Goal: Information Seeking & Learning: Understand process/instructions

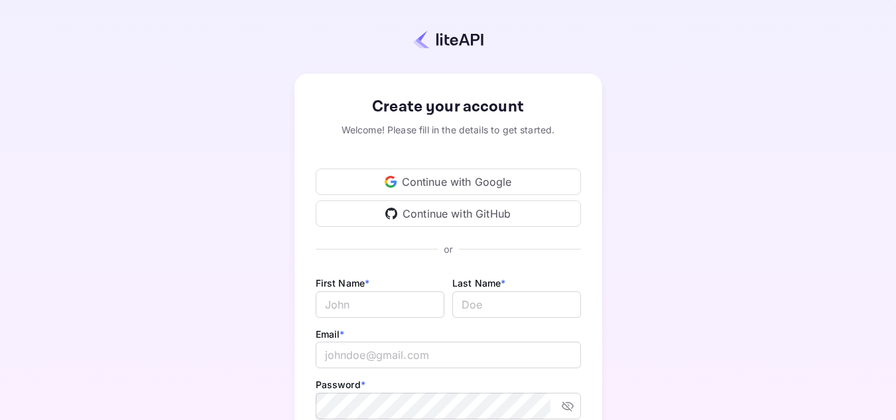
click at [483, 210] on div "Continue with GitHub" at bounding box center [448, 213] width 265 height 27
click at [479, 180] on div "Continue with Google" at bounding box center [448, 181] width 265 height 27
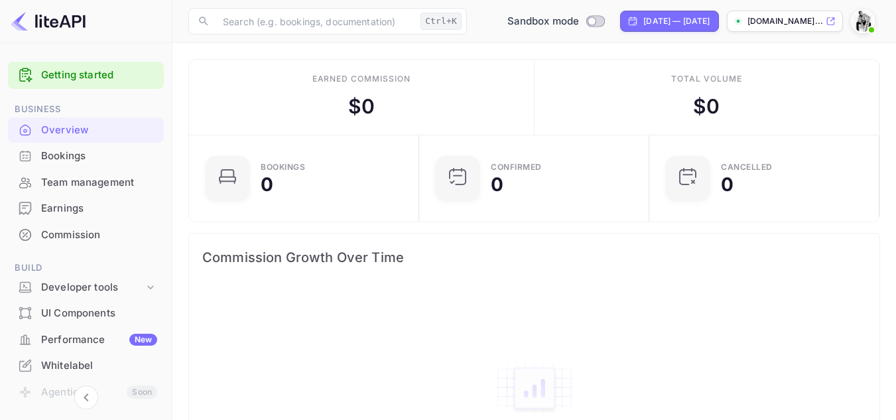
click at [82, 160] on div "Bookings" at bounding box center [99, 156] width 116 height 15
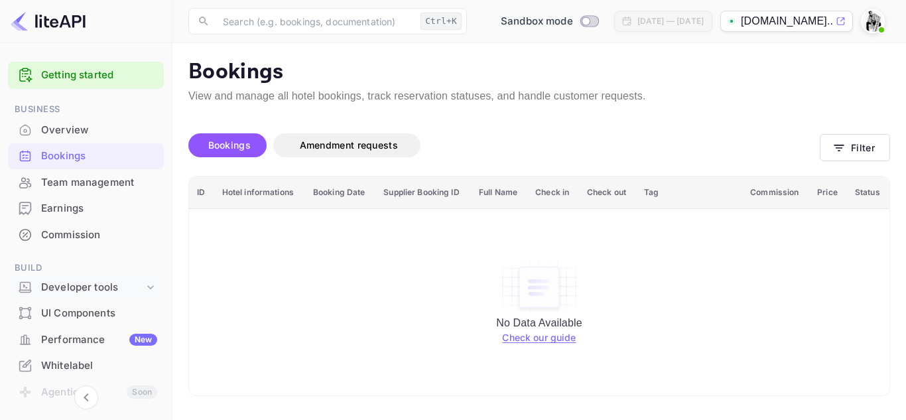
click at [88, 288] on div "Developer tools" at bounding box center [92, 287] width 103 height 15
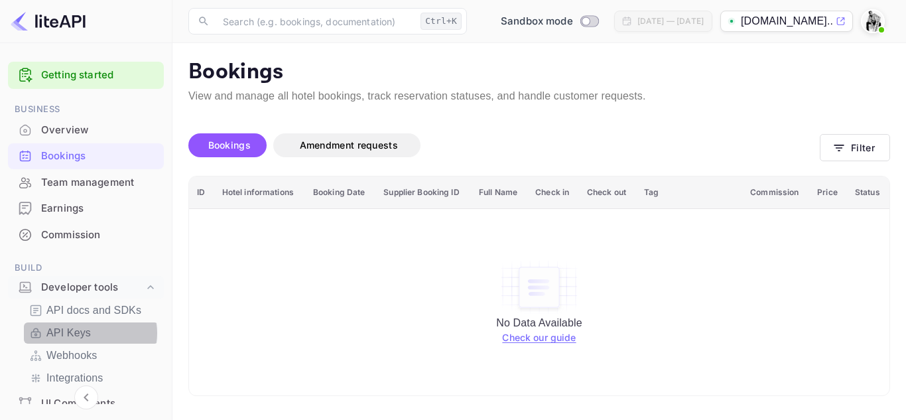
click at [86, 333] on p "API Keys" at bounding box center [68, 333] width 44 height 16
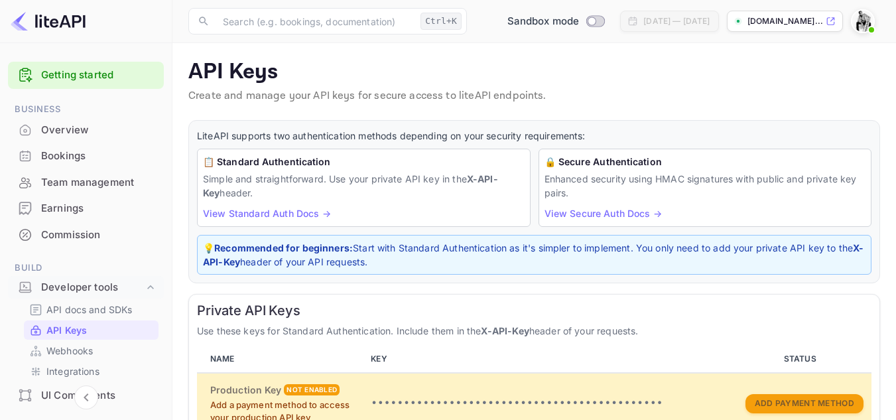
drag, startPoint x: 319, startPoint y: 168, endPoint x: 307, endPoint y: 192, distance: 26.7
click at [316, 171] on div "📋 Standard Authentication Simple and straightforward. Use your private API key …" at bounding box center [364, 188] width 334 height 78
drag, startPoint x: 376, startPoint y: 197, endPoint x: 339, endPoint y: 225, distance: 46.8
click at [363, 205] on div "📋 Standard Authentication Simple and straightforward. Use your private API key …" at bounding box center [364, 188] width 334 height 78
click at [238, 214] on link "View Standard Auth Docs →" at bounding box center [267, 213] width 128 height 11
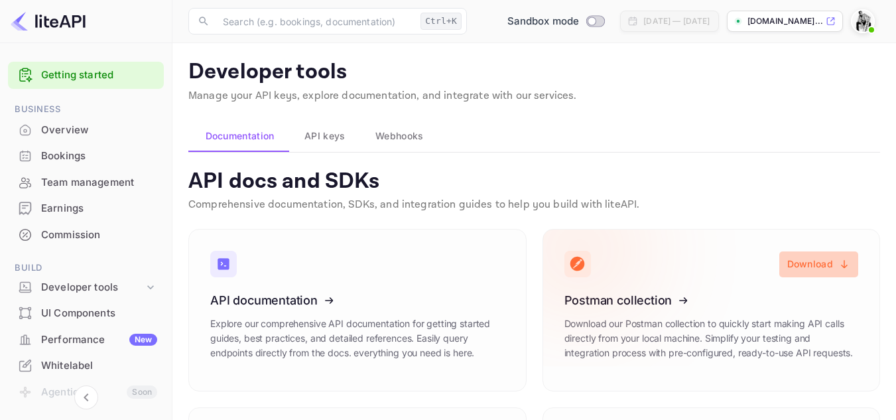
drag, startPoint x: 826, startPoint y: 265, endPoint x: 652, endPoint y: 345, distance: 190.8
click at [826, 264] on button "Download" at bounding box center [818, 264] width 79 height 26
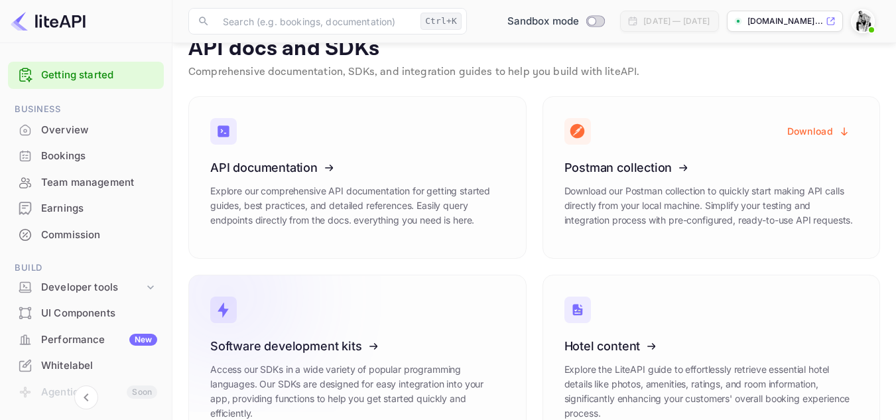
scroll to position [180, 0]
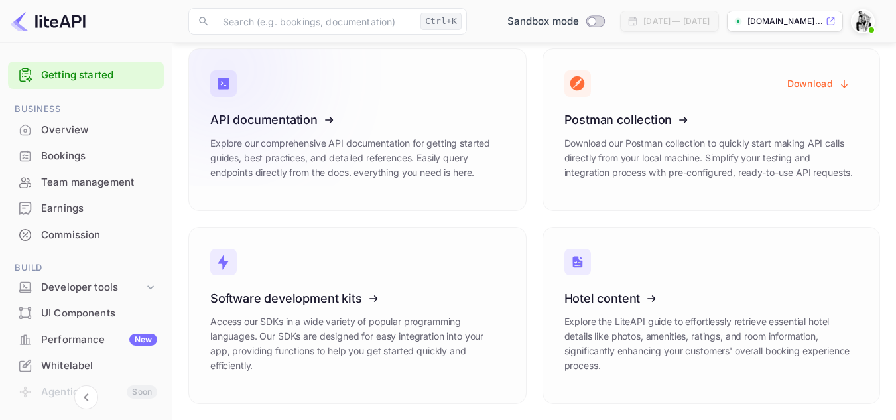
click at [301, 106] on icon at bounding box center [292, 117] width 206 height 137
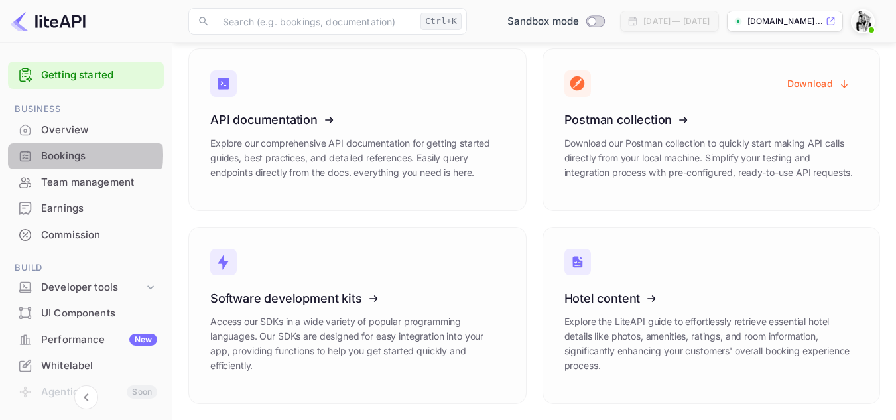
click at [68, 155] on div "Bookings" at bounding box center [99, 156] width 116 height 15
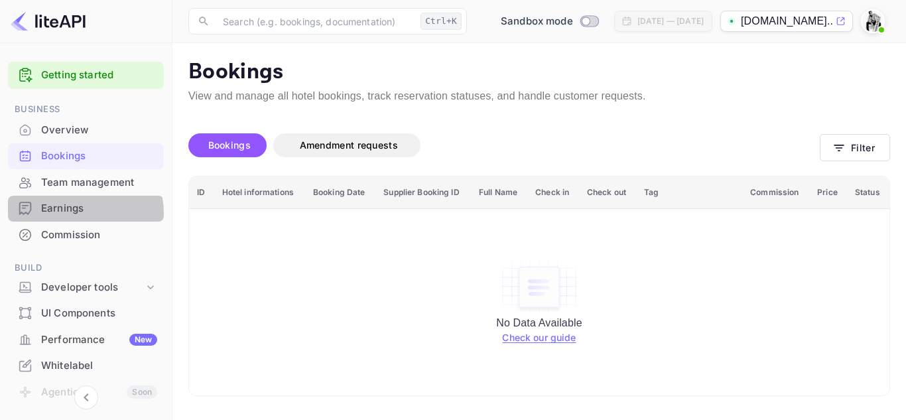
click at [80, 212] on div "Earnings" at bounding box center [99, 208] width 116 height 15
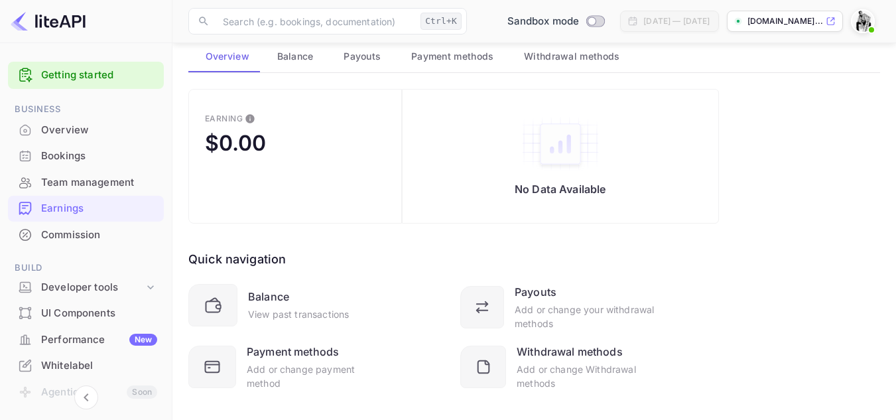
scroll to position [99, 0]
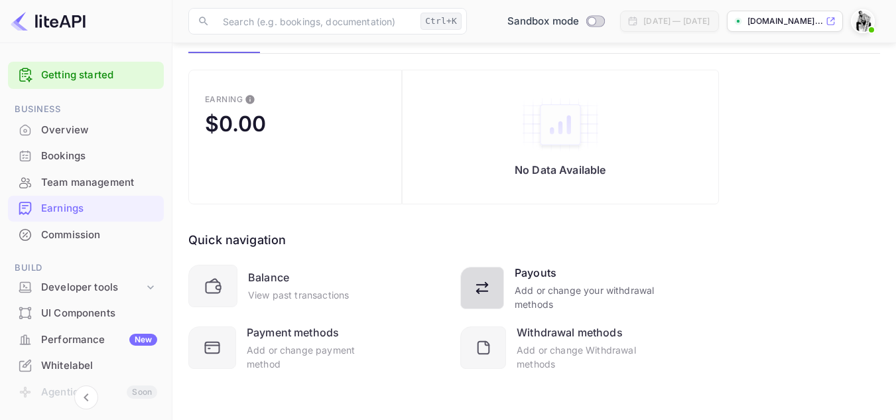
click at [497, 282] on div at bounding box center [482, 288] width 44 height 42
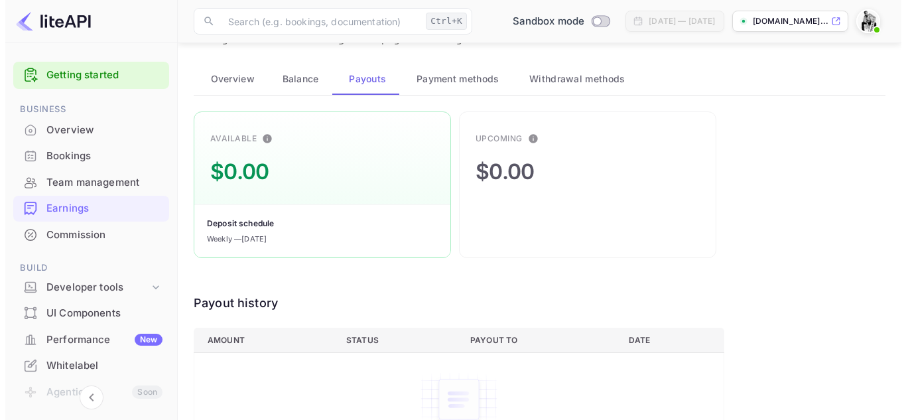
scroll to position [0, 0]
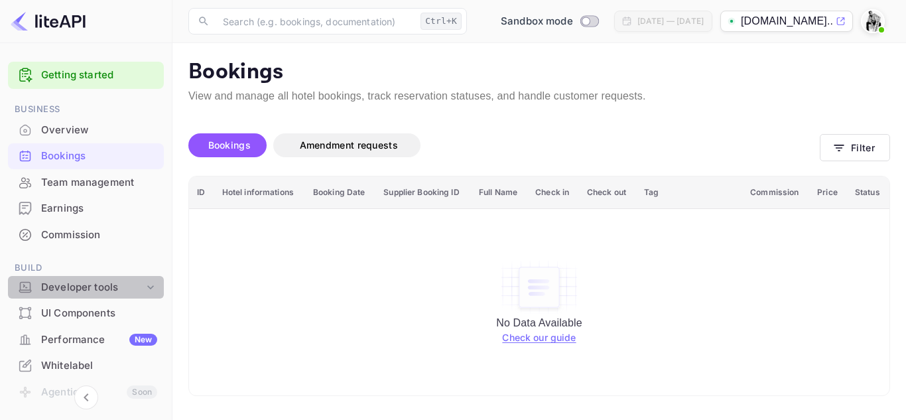
click at [131, 283] on div "Developer tools" at bounding box center [92, 287] width 103 height 15
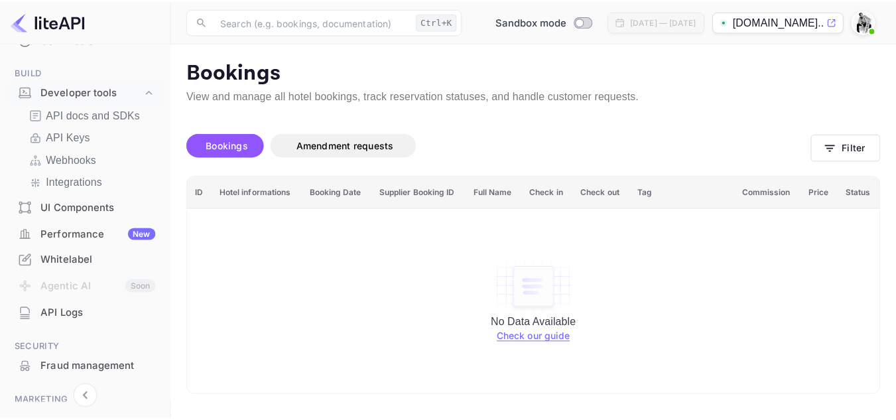
scroll to position [199, 0]
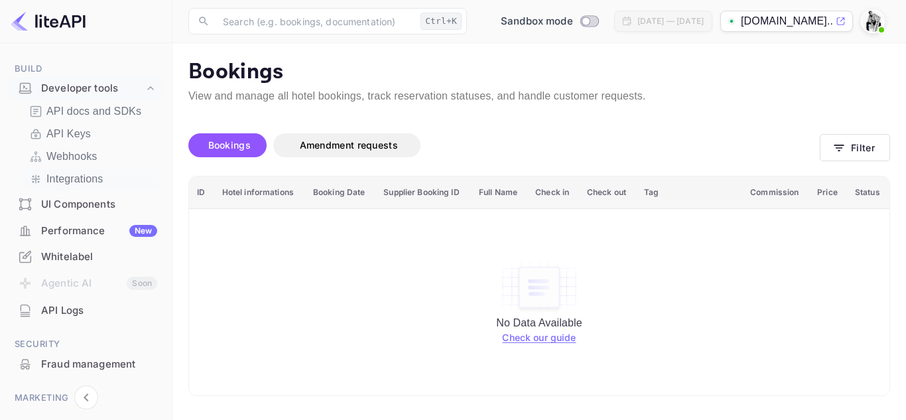
click at [84, 179] on p "Integrations" at bounding box center [74, 179] width 56 height 16
